Goal: Understand process/instructions

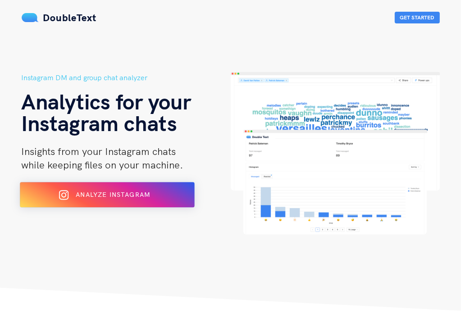
click at [81, 198] on span "Analyze Instagram" at bounding box center [113, 195] width 74 height 8
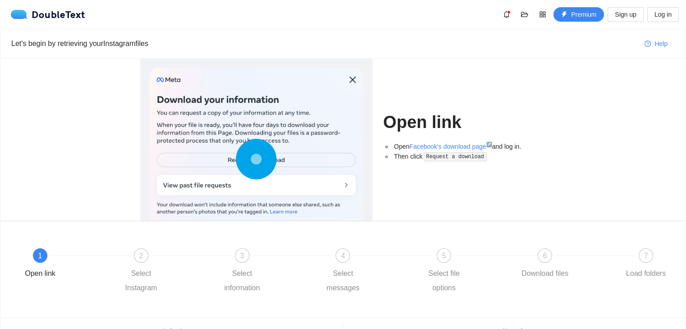
click at [284, 158] on div at bounding box center [256, 161] width 214 height 187
click at [255, 158] on circle at bounding box center [256, 158] width 13 height 13
click at [468, 130] on h1 "Open link" at bounding box center [464, 122] width 163 height 21
click at [449, 159] on code "Request a download" at bounding box center [454, 156] width 63 height 9
click at [456, 160] on code "Request a download" at bounding box center [454, 156] width 63 height 9
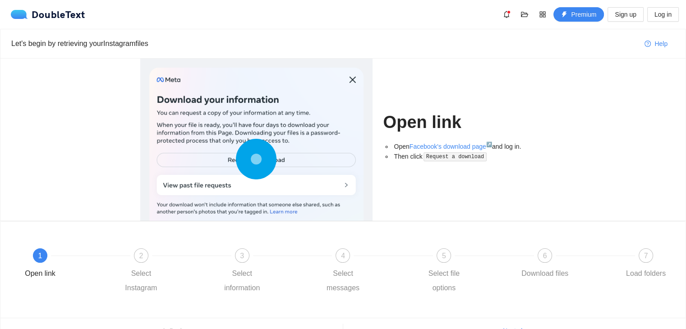
click at [456, 160] on code "Request a download" at bounding box center [454, 156] width 63 height 9
click at [445, 160] on code "Request a download" at bounding box center [454, 156] width 63 height 9
click at [328, 191] on div at bounding box center [256, 161] width 214 height 187
click at [421, 146] on link "Facebook's download page ↗" at bounding box center [450, 146] width 82 height 7
